Goal: Task Accomplishment & Management: Manage account settings

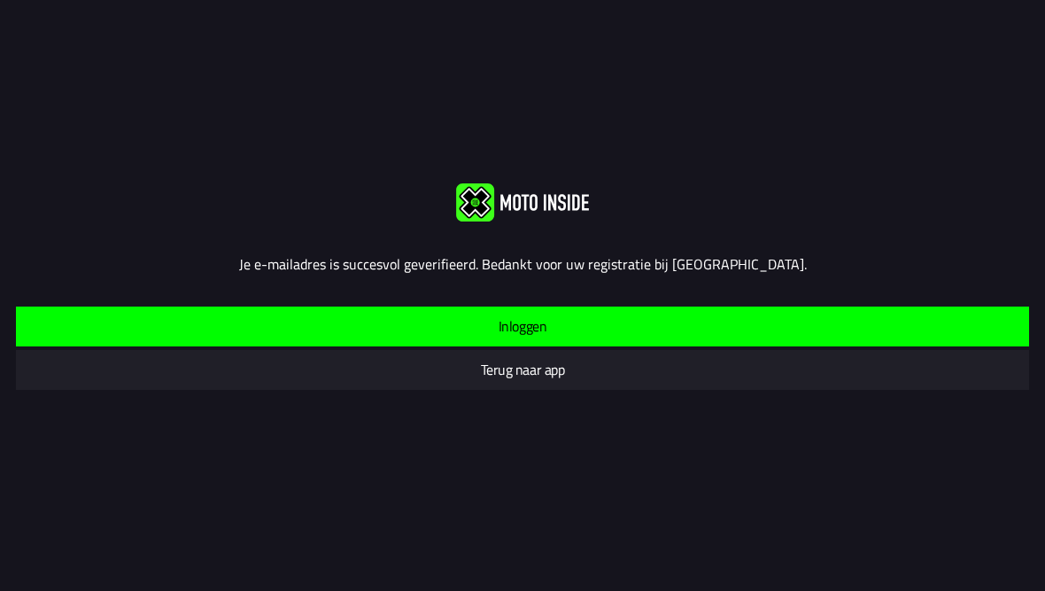
click at [585, 339] on span "Inloggen" at bounding box center [522, 326] width 985 height 40
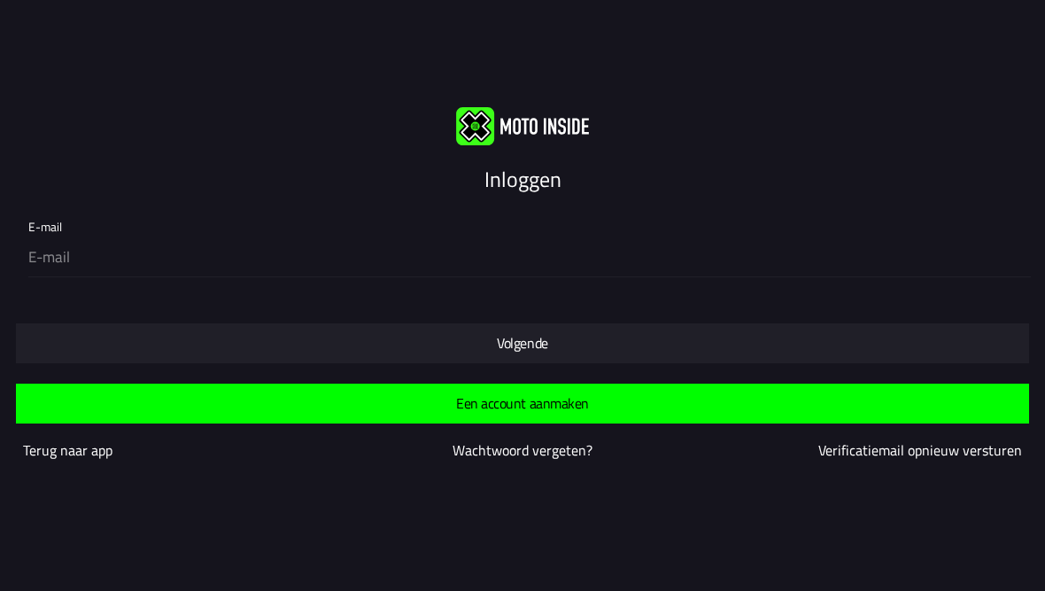
click at [91, 254] on input "email" at bounding box center [526, 257] width 996 height 37
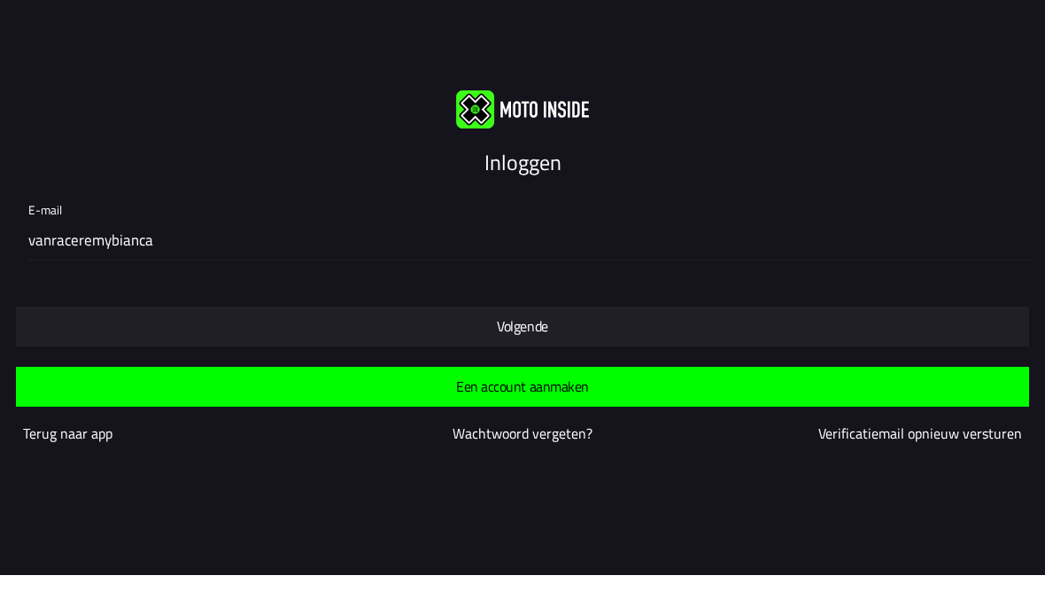
scroll to position [1, 0]
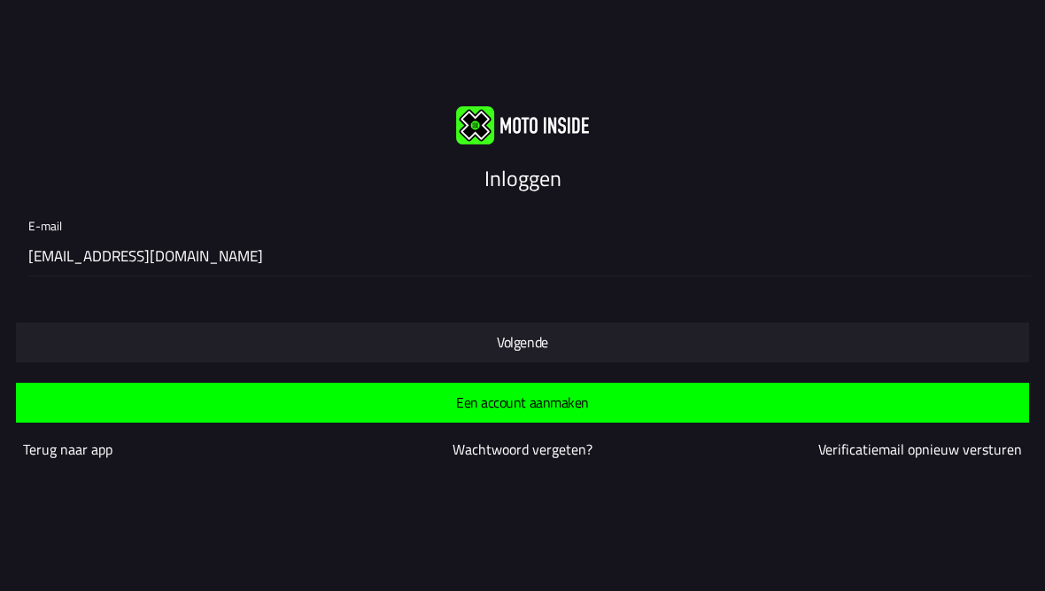
type input "[EMAIL_ADDRESS][DOMAIN_NAME]"
click at [132, 337] on span "Volgende" at bounding box center [522, 342] width 985 height 40
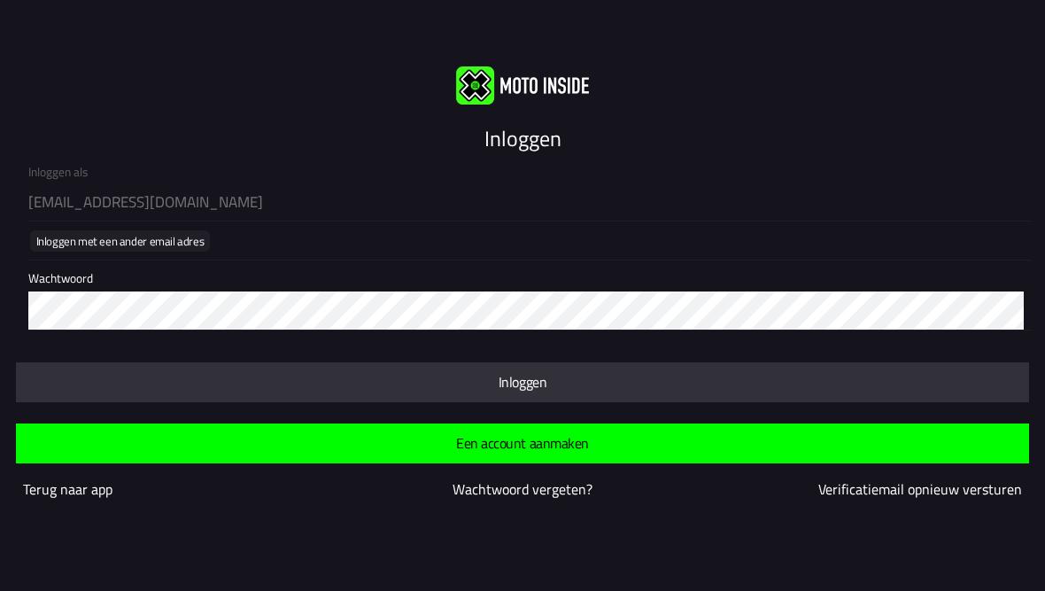
click at [96, 394] on span "button" at bounding box center [522, 382] width 985 height 40
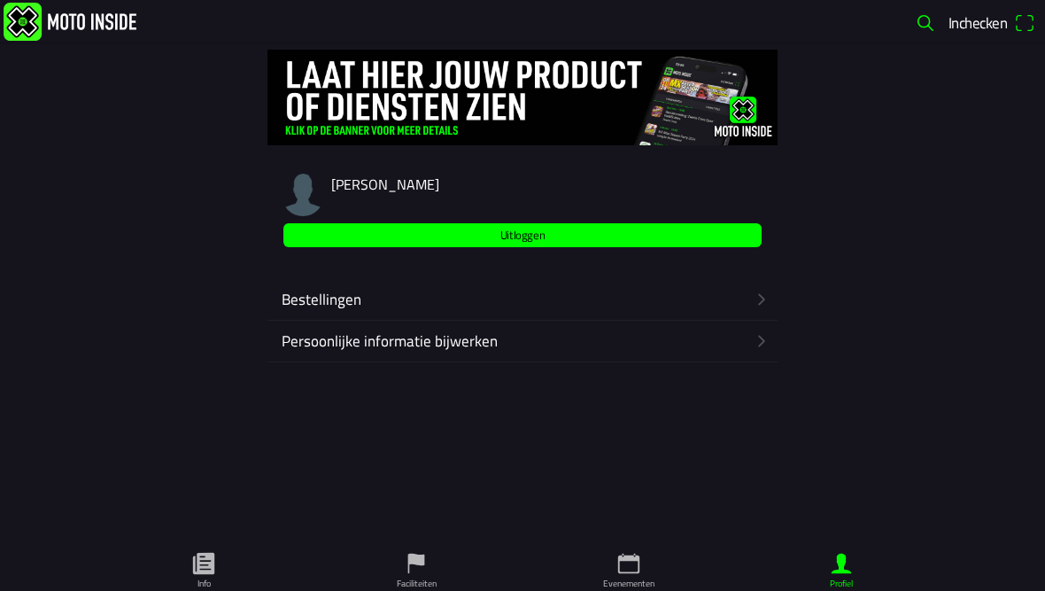
click at [426, 354] on div "Persoonlijke informatie bijwerken" at bounding box center [517, 341] width 471 height 41
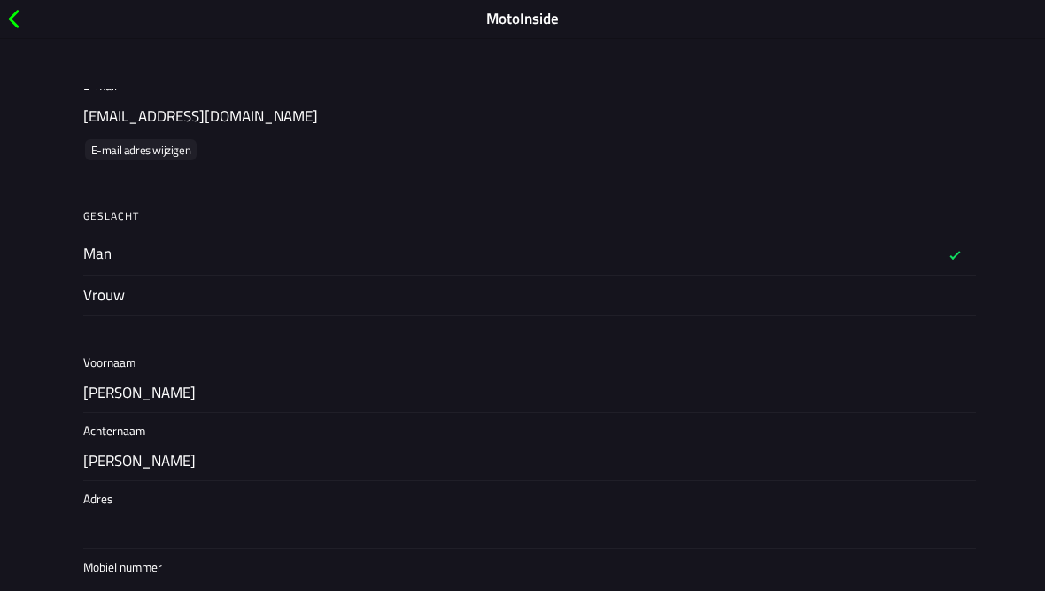
scroll to position [198, 0]
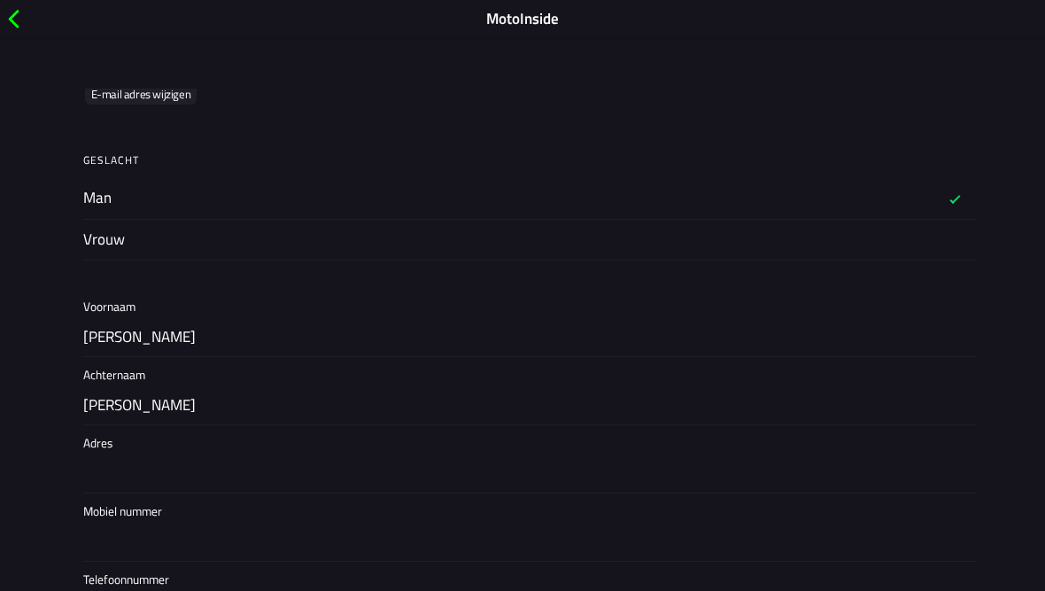
click at [107, 196] on button "button" at bounding box center [529, 198] width 893 height 41
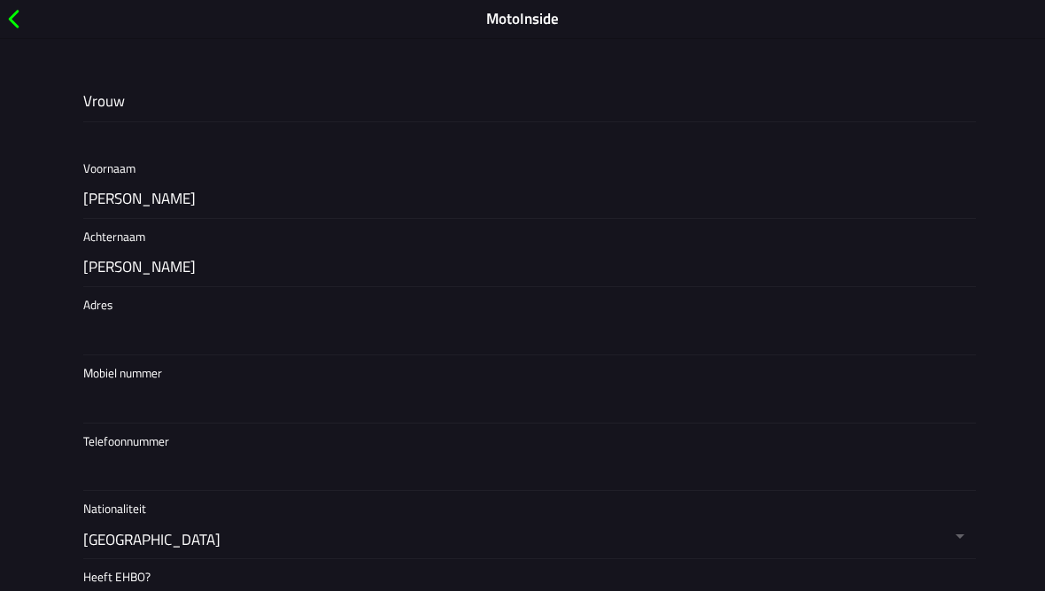
scroll to position [335, 0]
click at [183, 408] on input "text" at bounding box center [526, 404] width 886 height 37
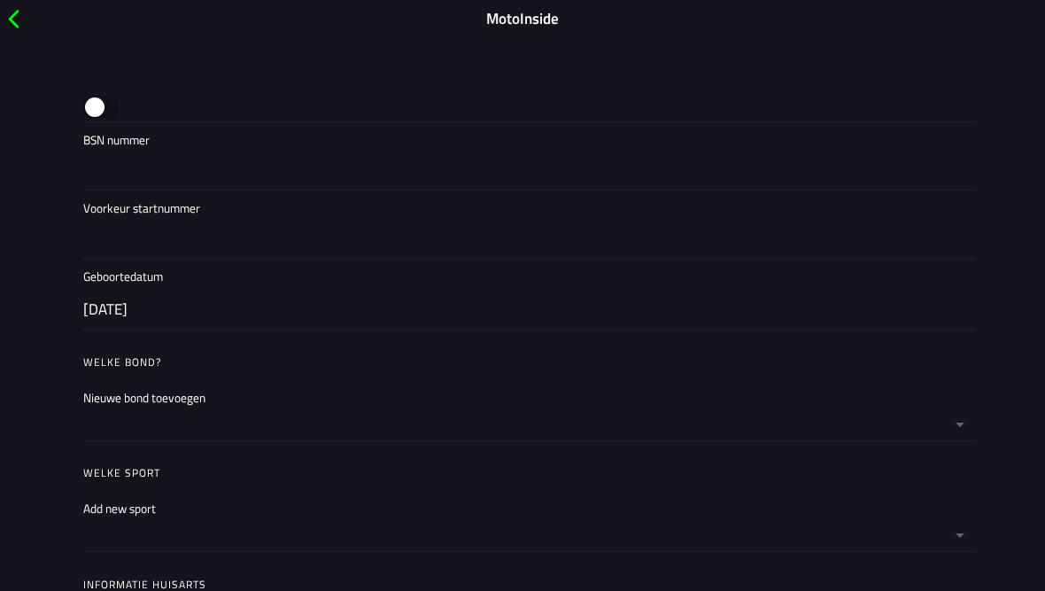
scroll to position [855, 0]
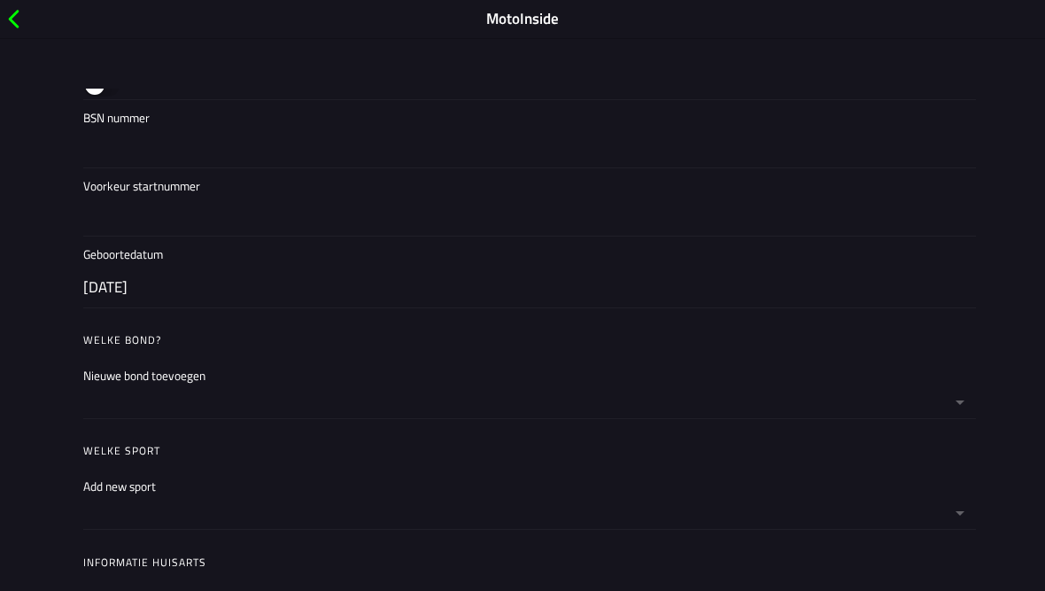
type input "0641380350"
click at [957, 401] on button "button" at bounding box center [529, 388] width 893 height 60
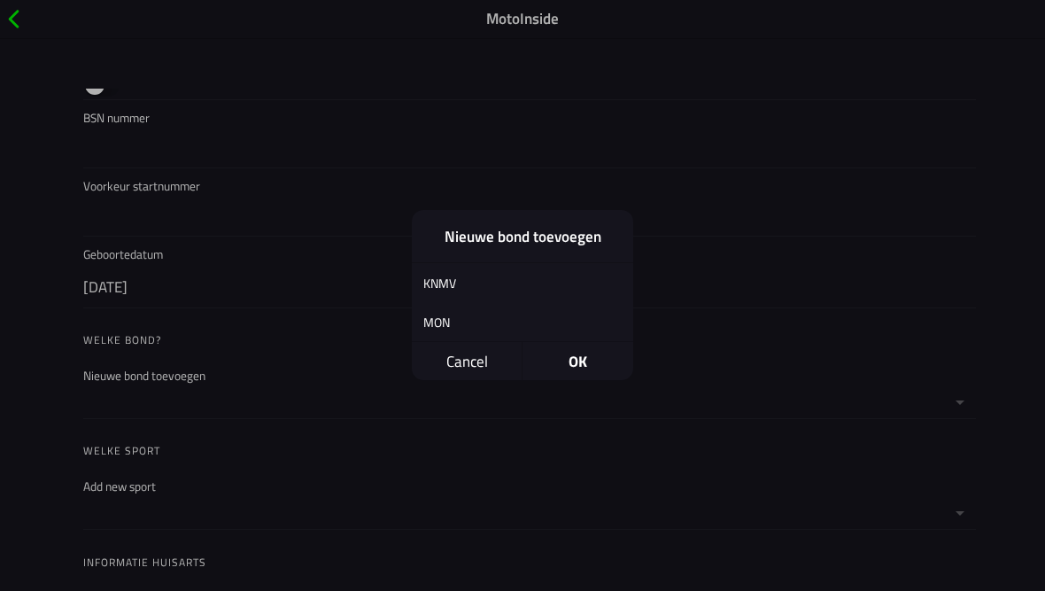
click at [497, 278] on div "KNMV" at bounding box center [509, 283] width 195 height 42
click at [589, 368] on span "OK" at bounding box center [578, 362] width 111 height 38
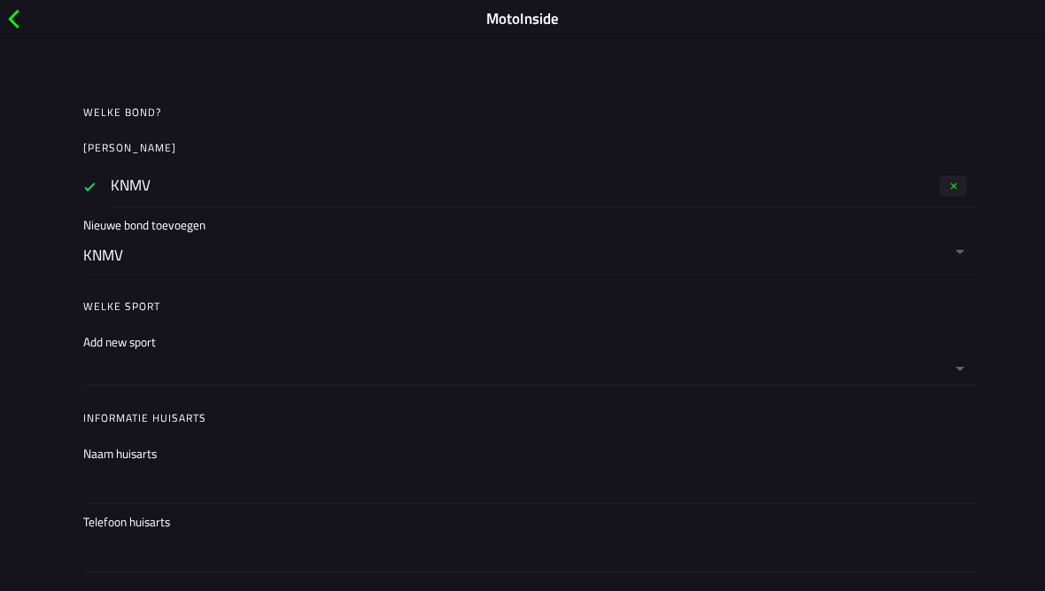
scroll to position [1083, 0]
click at [932, 365] on button "button" at bounding box center [529, 353] width 893 height 60
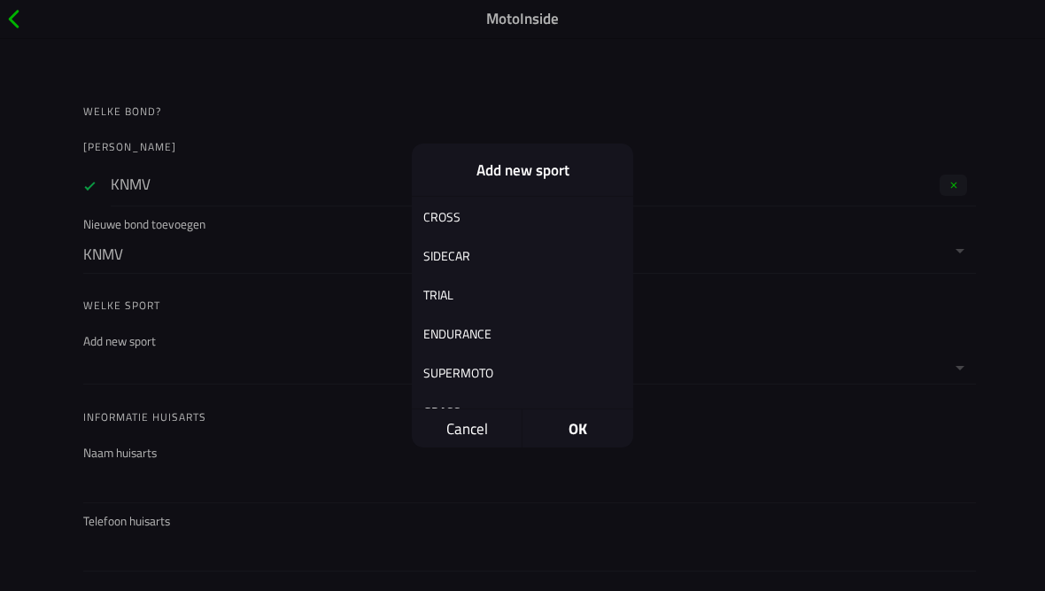
click at [494, 209] on div "CROSS" at bounding box center [509, 217] width 195 height 42
click at [584, 428] on span "OK" at bounding box center [578, 428] width 111 height 38
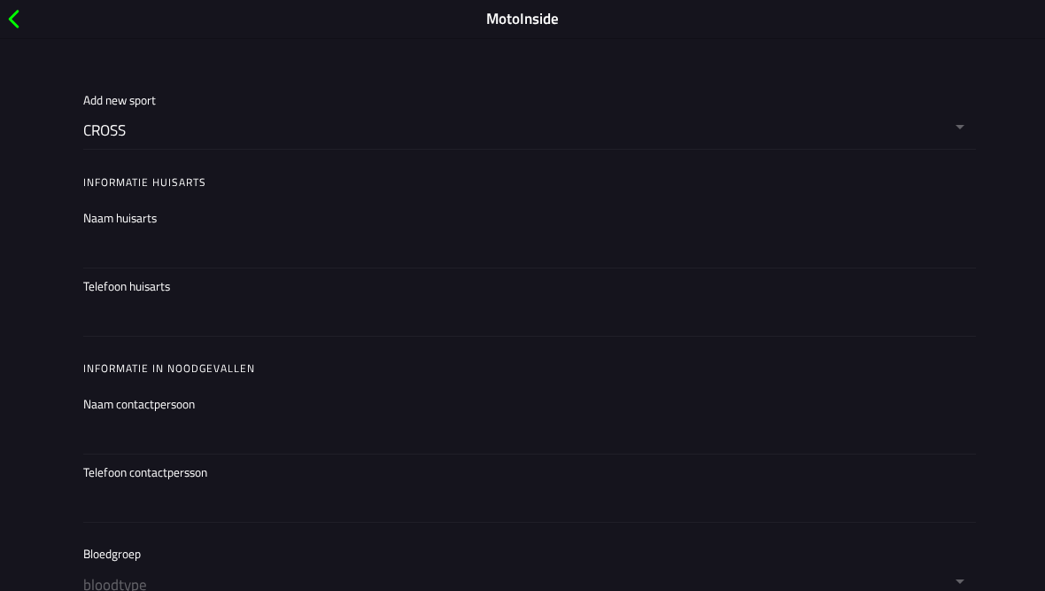
scroll to position [1407, 0]
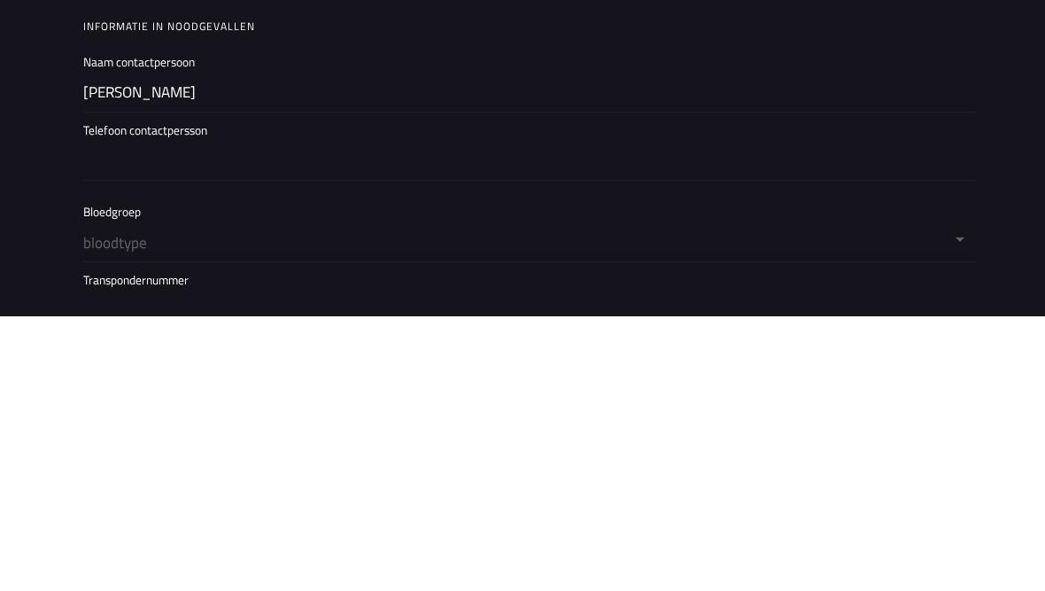
scroll to position [1469, 0]
type input "Remy van Rees"
click at [213, 416] on input "text" at bounding box center [526, 434] width 886 height 37
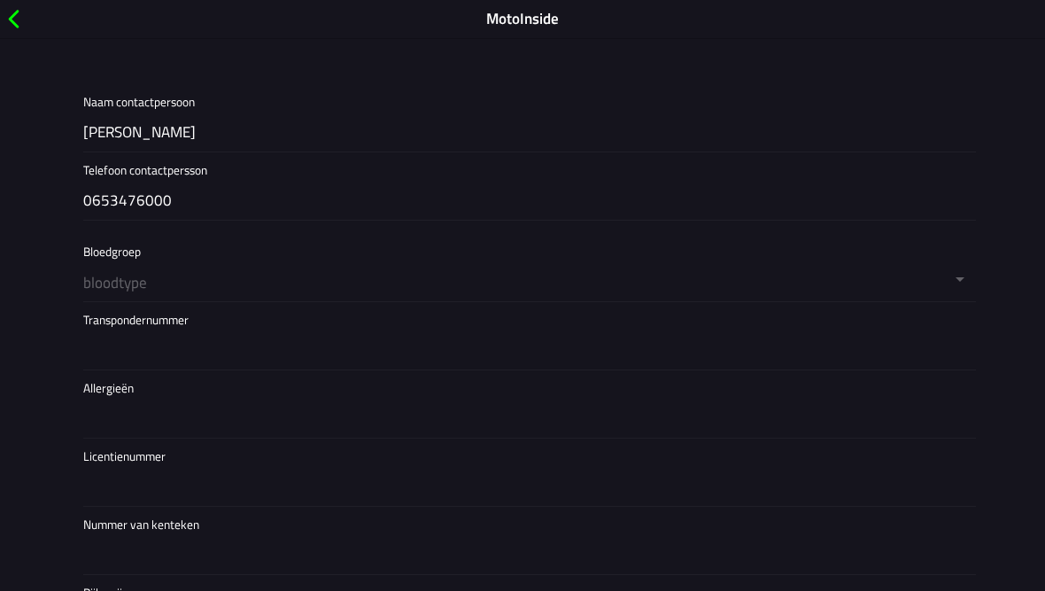
scroll to position [1711, 0]
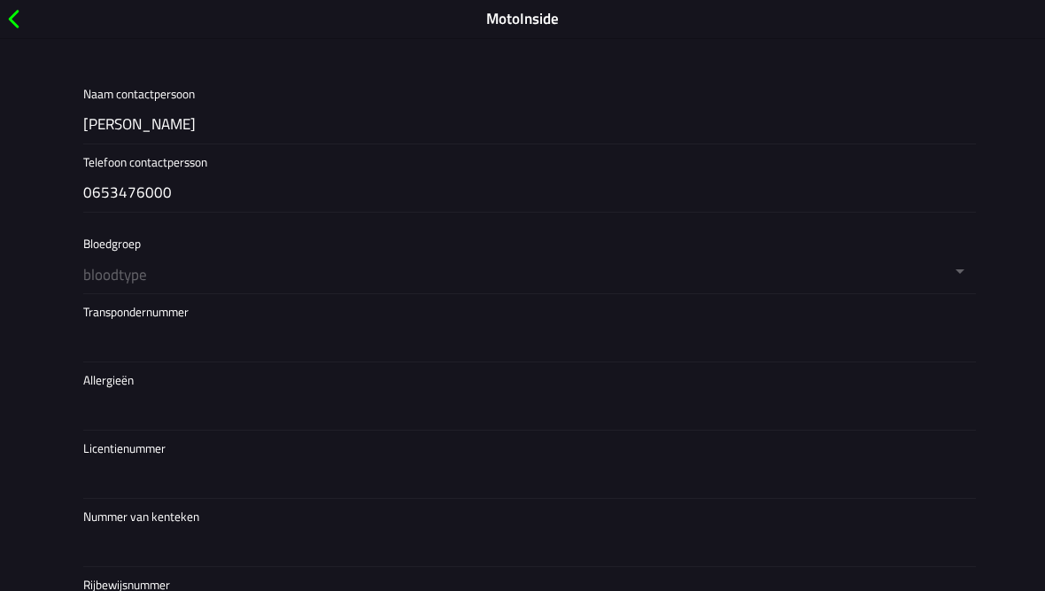
type input "0653476000"
click at [151, 335] on input "text" at bounding box center [526, 342] width 886 height 37
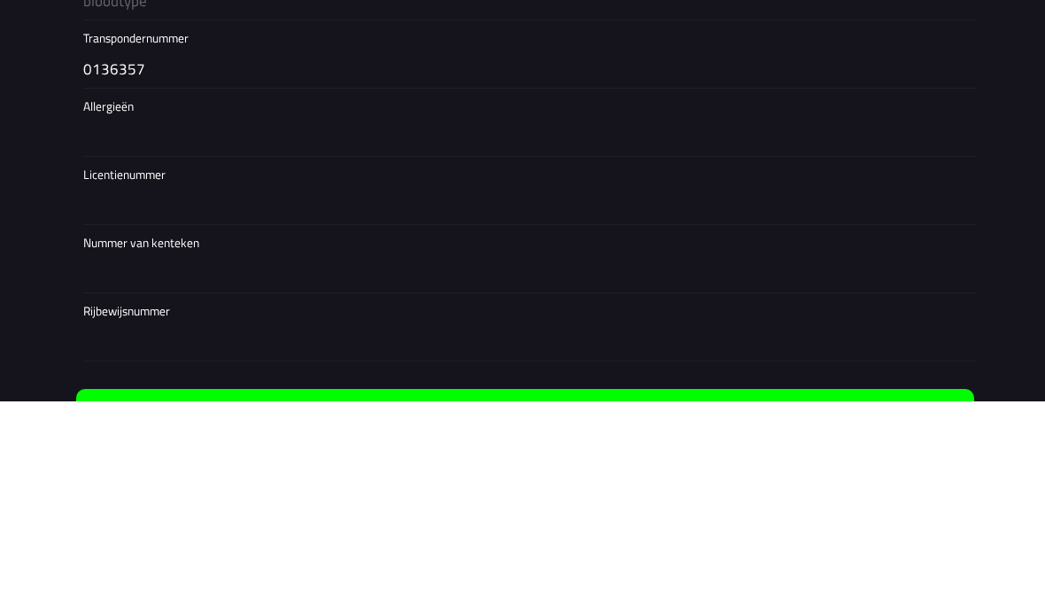
scroll to position [1797, 0]
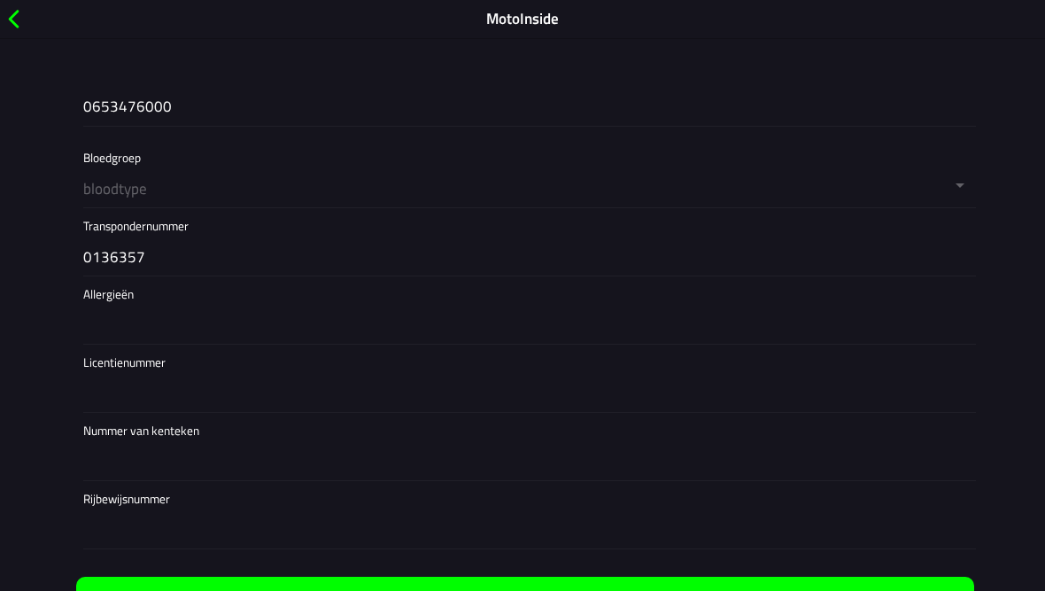
type input "0136357"
click at [230, 325] on input "text" at bounding box center [526, 324] width 886 height 37
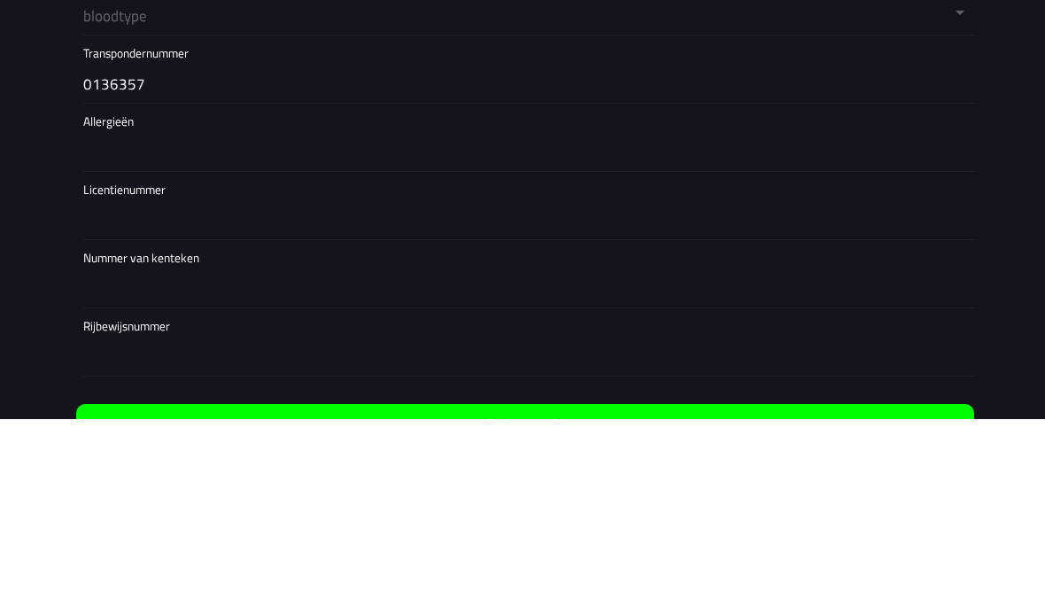
scroll to position [1844, 0]
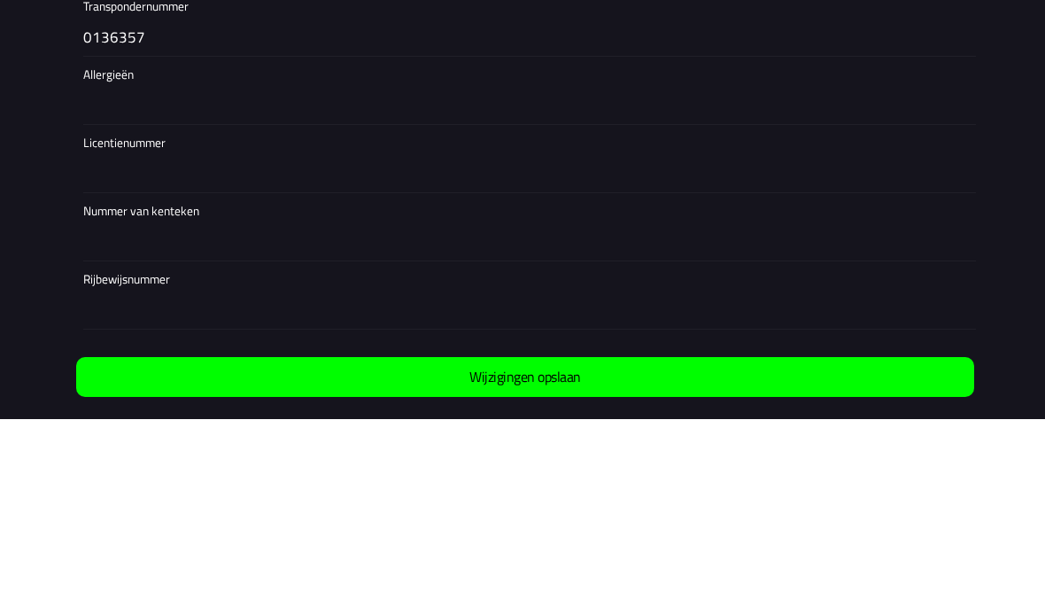
click at [0, 0] on input "text" at bounding box center [0, 0] width 0 height 0
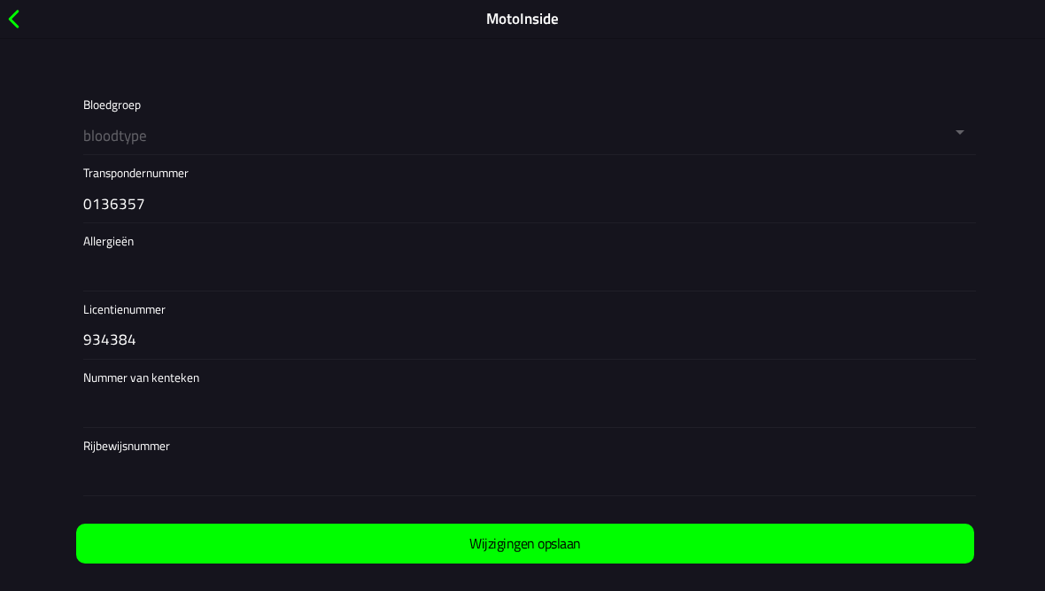
scroll to position [1849, 0]
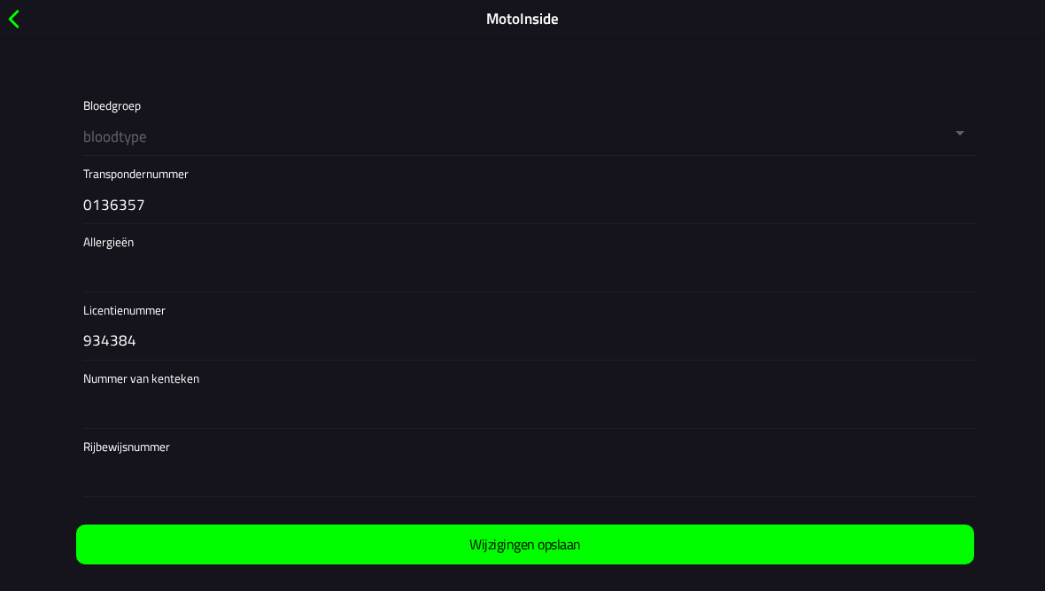
type input "934384"
click at [605, 541] on span "Wijzigingen opslaan" at bounding box center [525, 544] width 870 height 40
